Goal: Task Accomplishment & Management: Use online tool/utility

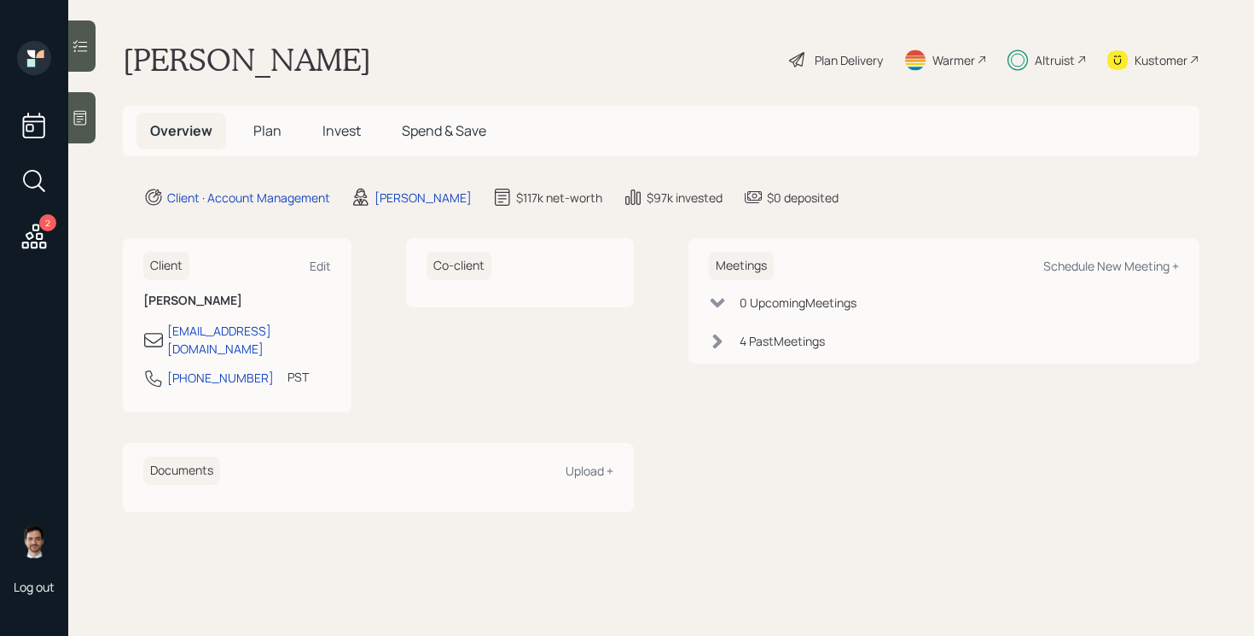
click at [609, 366] on div "Co-client" at bounding box center [520, 325] width 229 height 174
click at [263, 137] on span "Plan" at bounding box center [267, 130] width 28 height 19
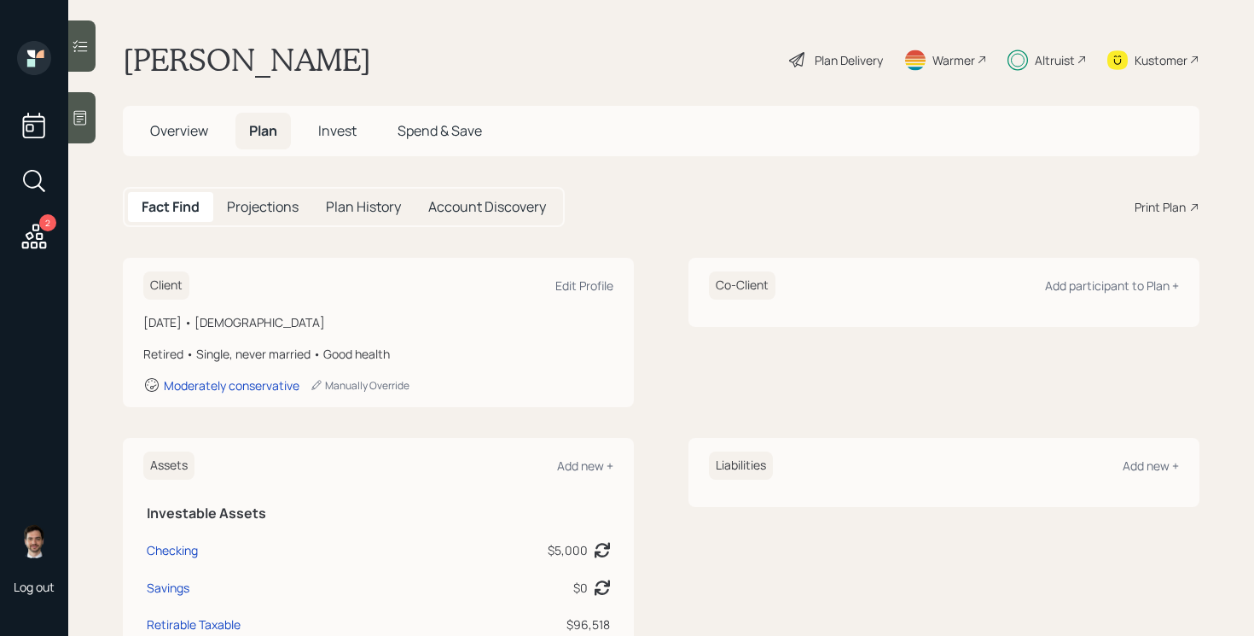
click at [840, 56] on div "Plan Delivery" at bounding box center [849, 60] width 68 height 18
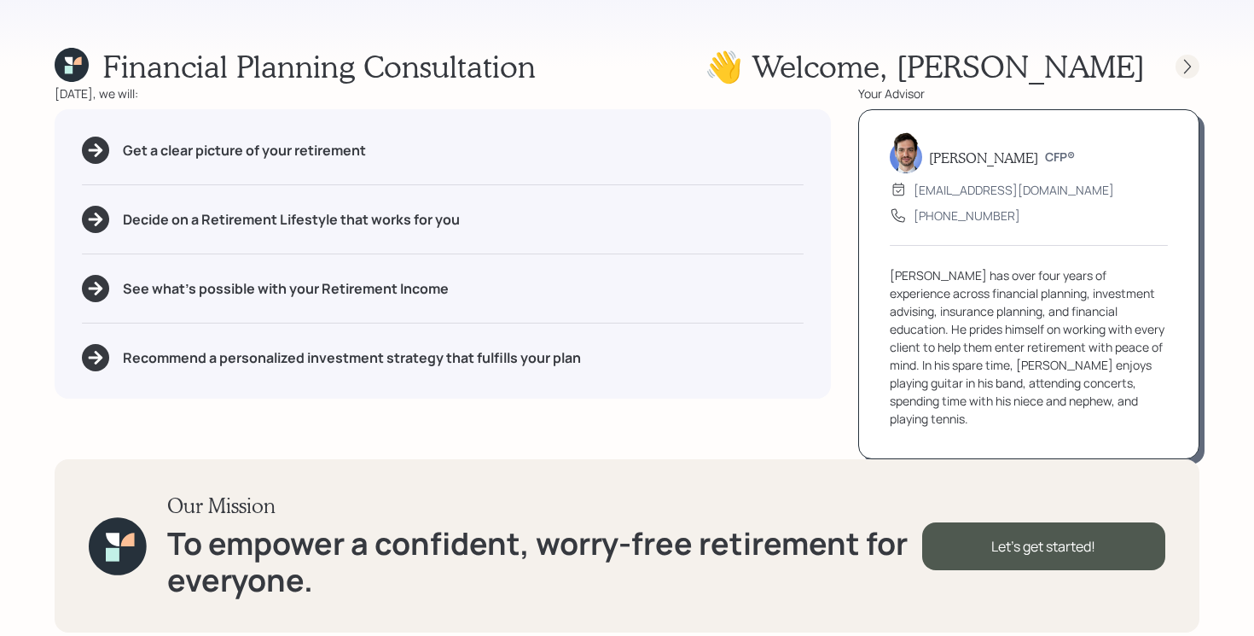
click at [1186, 60] on icon at bounding box center [1187, 66] width 17 height 17
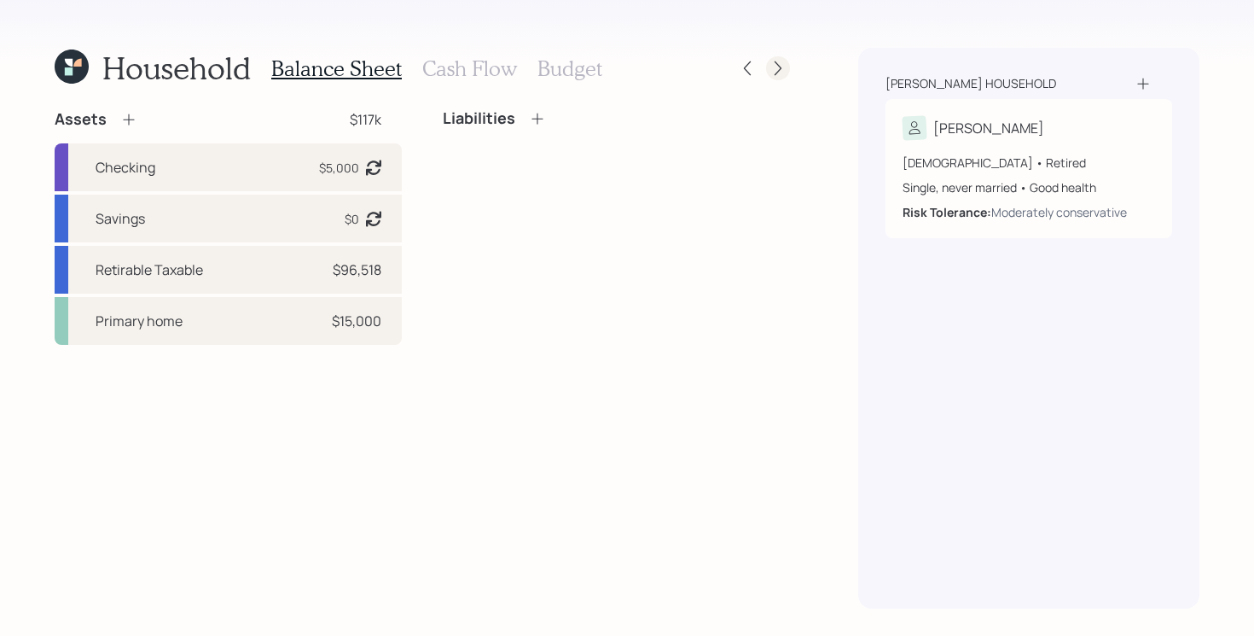
click at [782, 67] on icon at bounding box center [778, 68] width 17 height 17
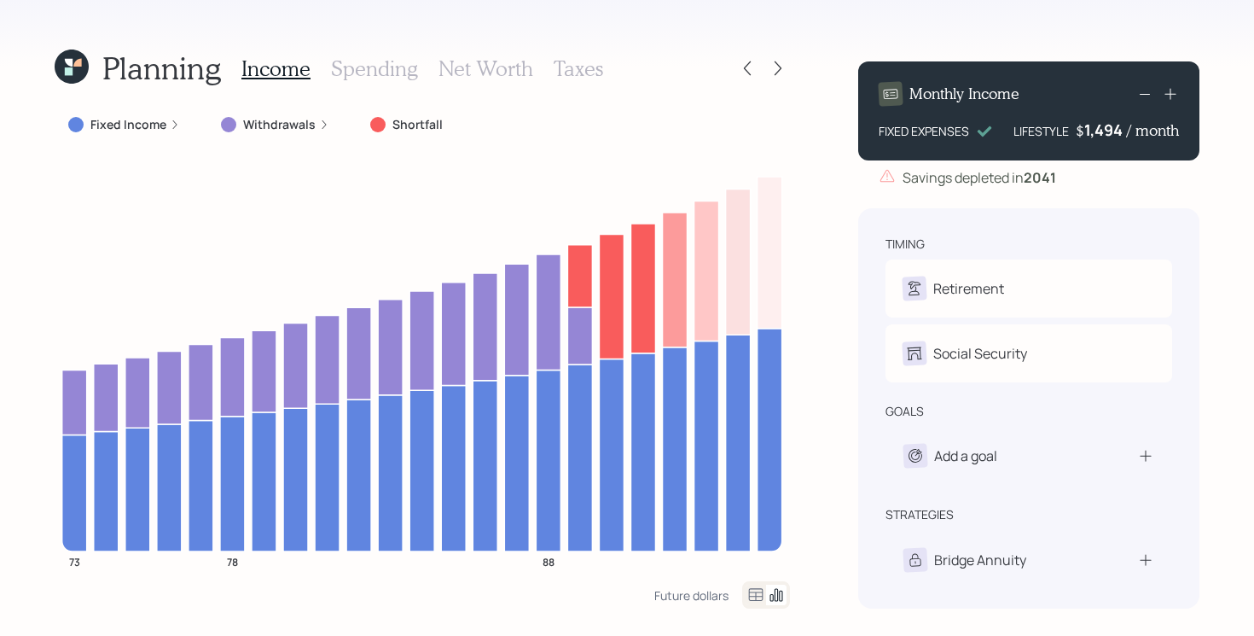
click at [70, 73] on icon at bounding box center [69, 71] width 8 height 8
